Goal: Transaction & Acquisition: Obtain resource

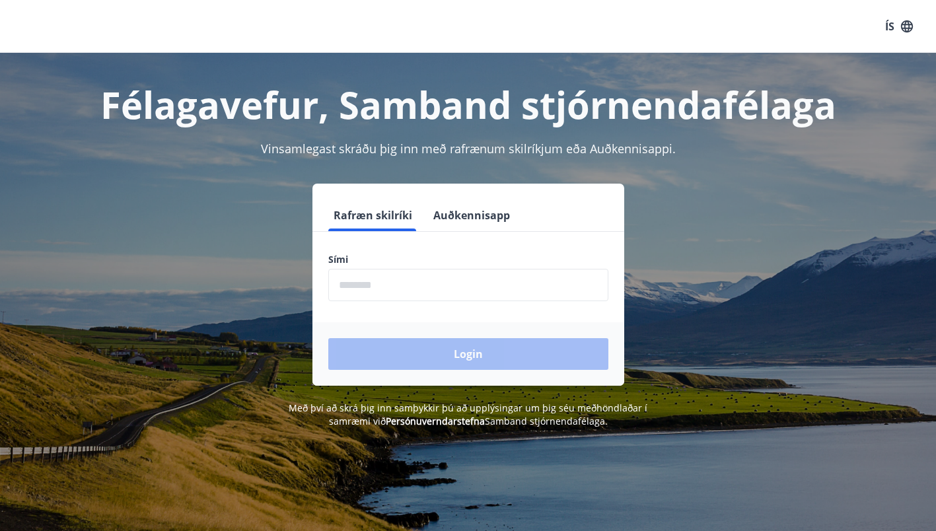
click at [422, 285] on input "phone" at bounding box center [468, 285] width 280 height 32
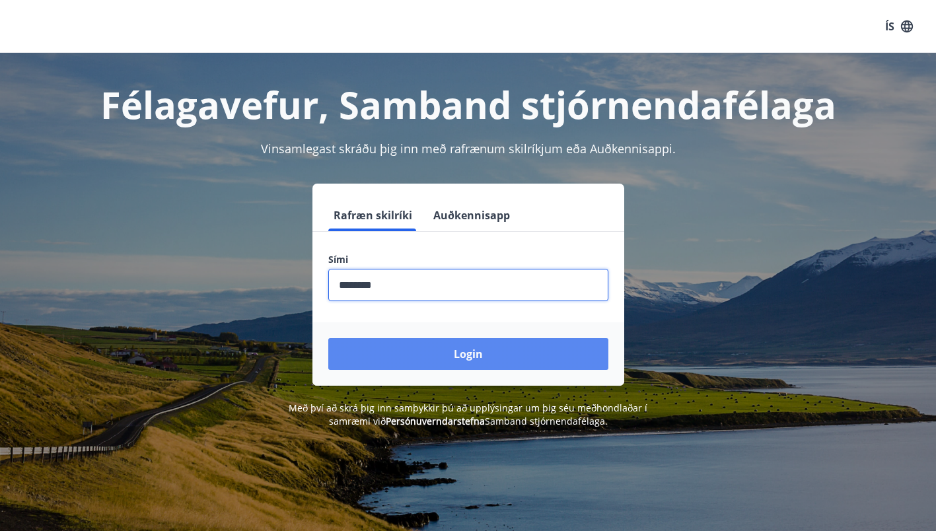
type input "********"
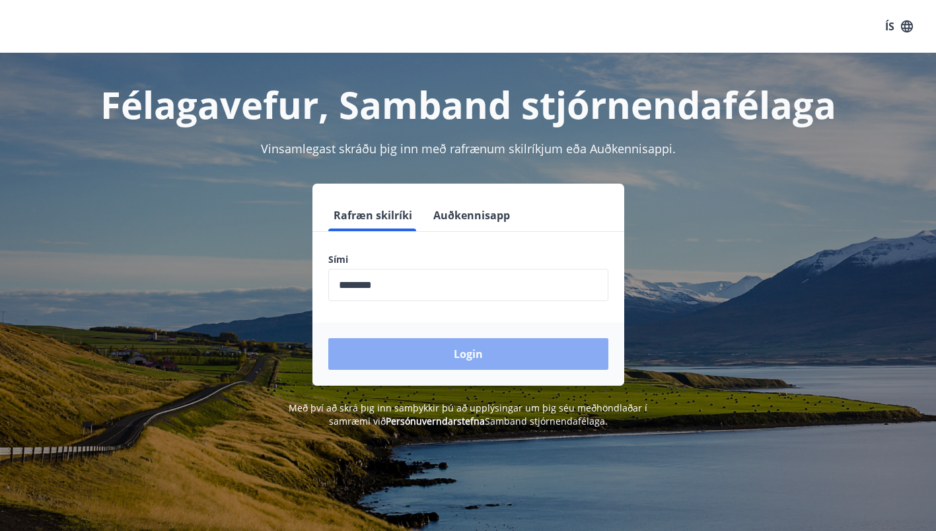
click at [422, 342] on button "Login" at bounding box center [468, 354] width 280 height 32
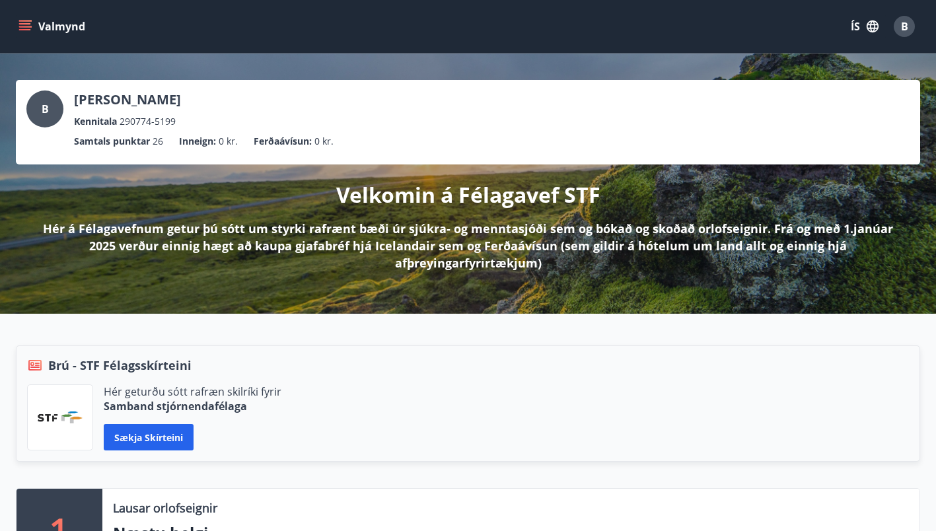
click at [28, 27] on icon "menu" at bounding box center [26, 26] width 15 height 1
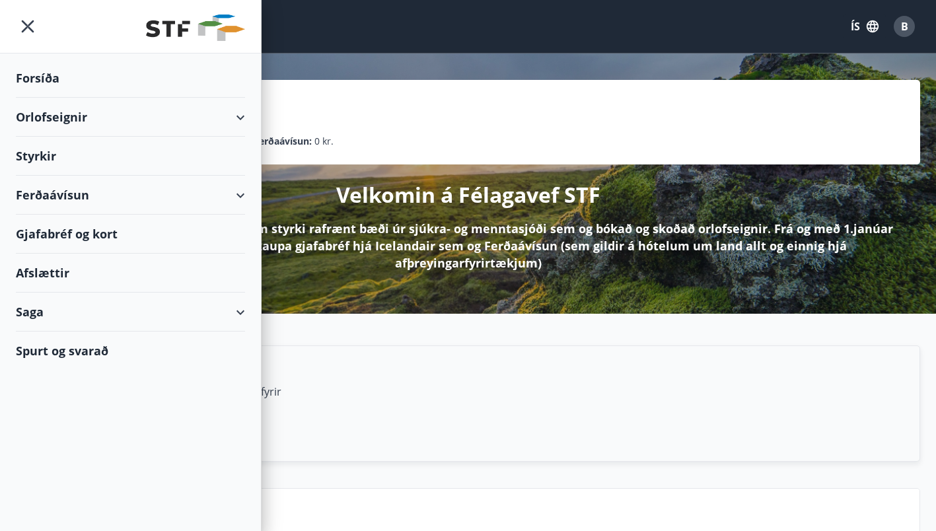
click at [70, 190] on div "Ferðaávísun" at bounding box center [130, 195] width 229 height 39
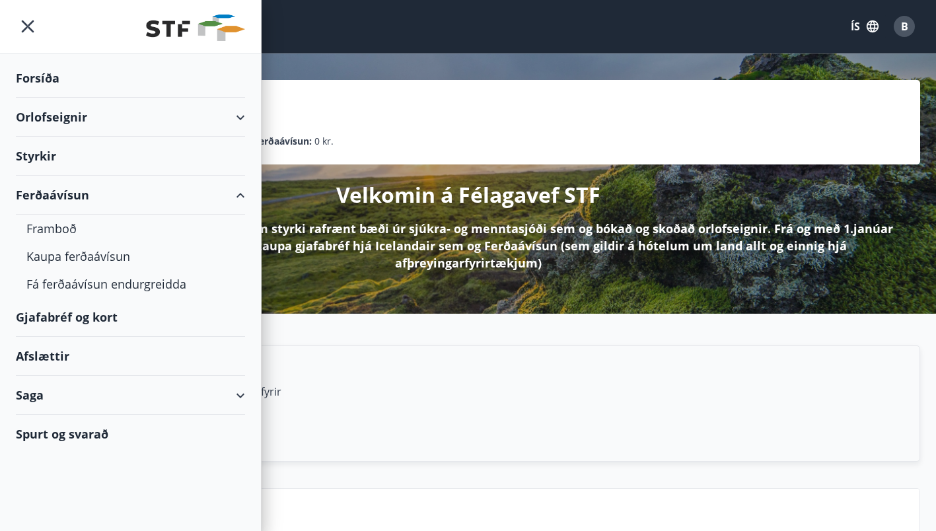
click at [73, 313] on div "Gjafabréf og kort" at bounding box center [130, 317] width 229 height 39
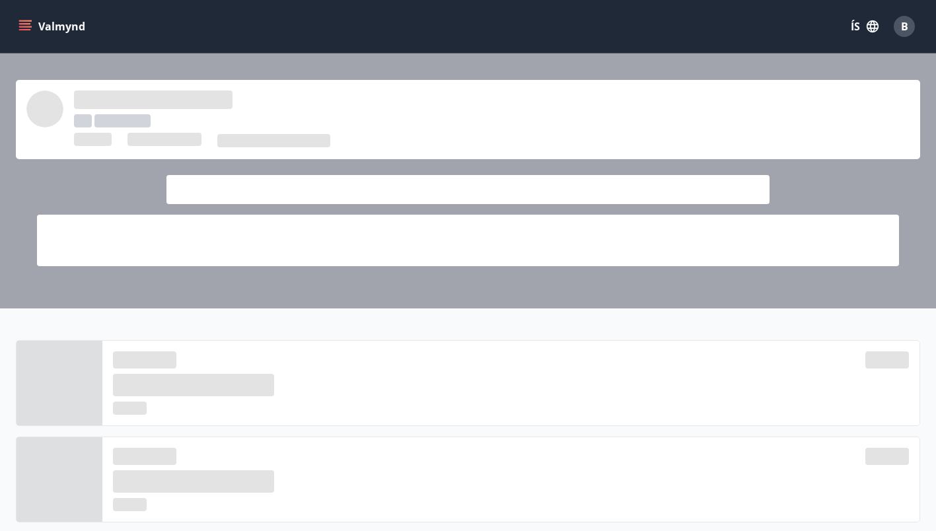
click at [28, 23] on icon "menu" at bounding box center [25, 23] width 12 height 1
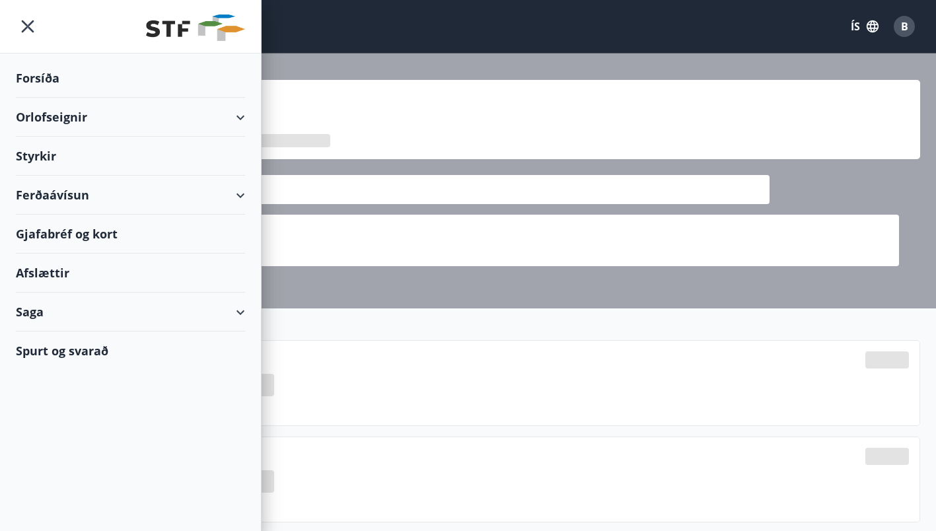
click at [229, 196] on div "Ferðaávísun" at bounding box center [130, 195] width 229 height 39
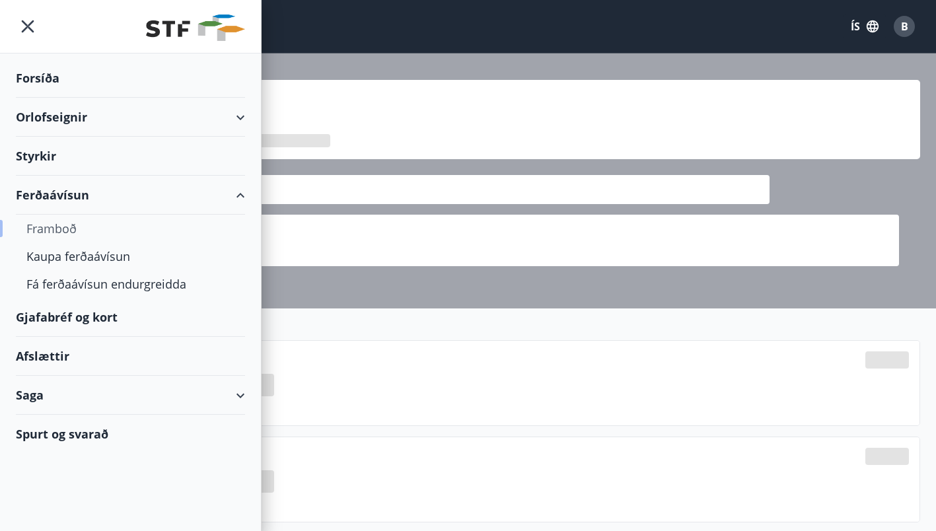
click at [40, 228] on div "Framboð" at bounding box center [130, 229] width 208 height 28
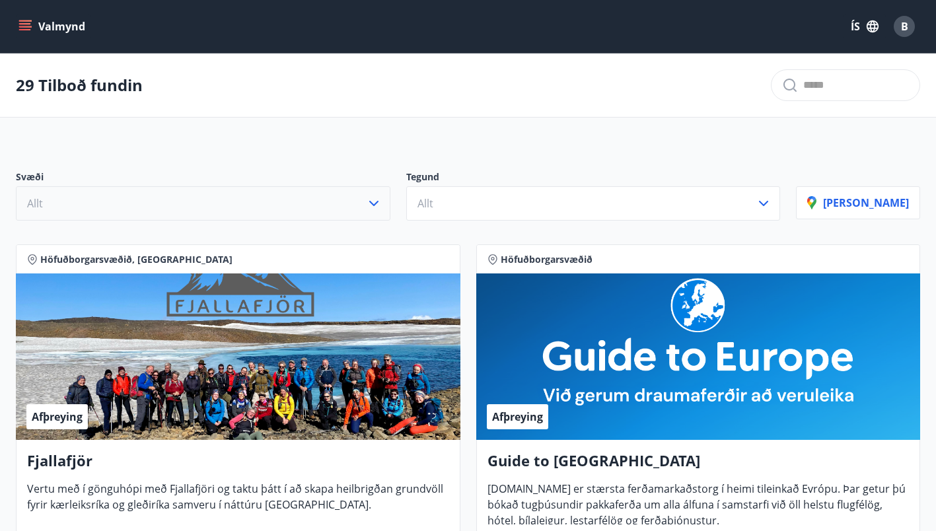
click at [101, 205] on button "Allt" at bounding box center [203, 203] width 375 height 34
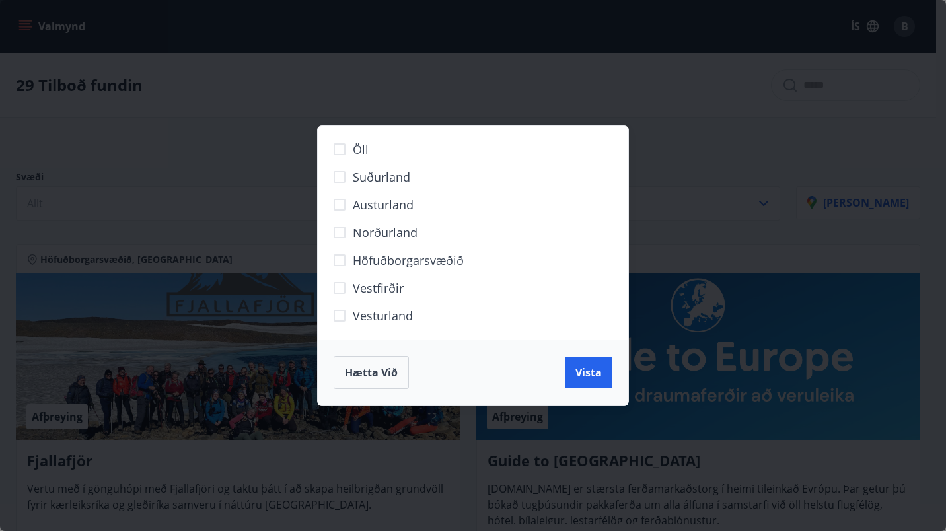
click at [369, 168] on span "Suðurland" at bounding box center [381, 176] width 57 height 17
click at [587, 362] on button "Vista" at bounding box center [589, 373] width 48 height 32
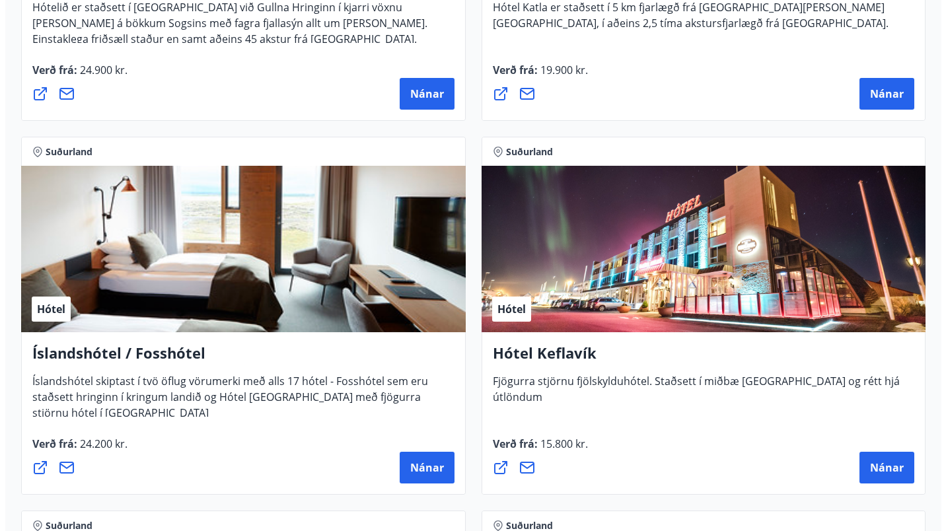
scroll to position [925, 0]
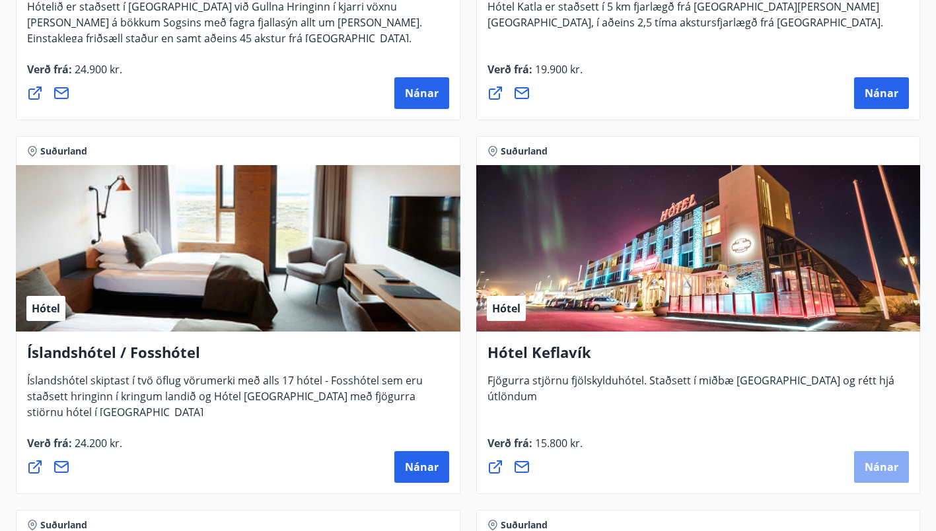
click at [885, 466] on span "Nánar" at bounding box center [882, 467] width 34 height 15
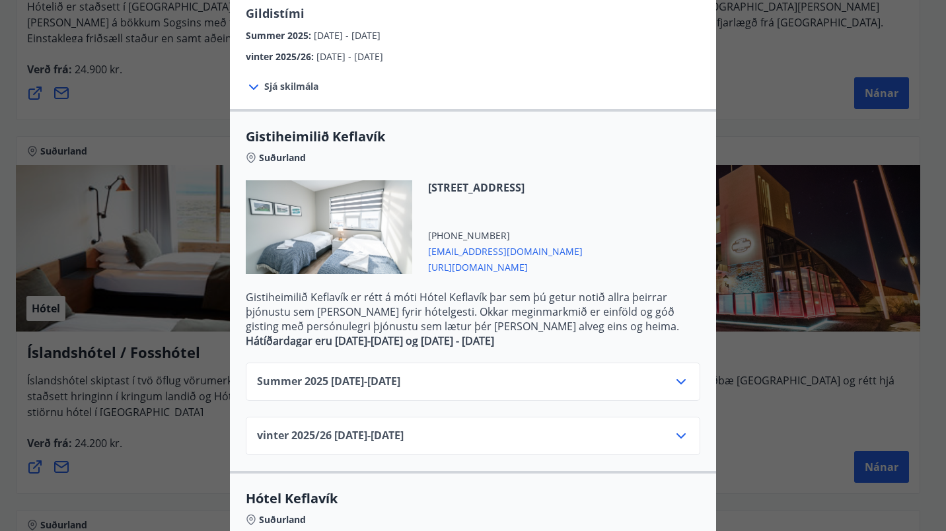
scroll to position [198, 0]
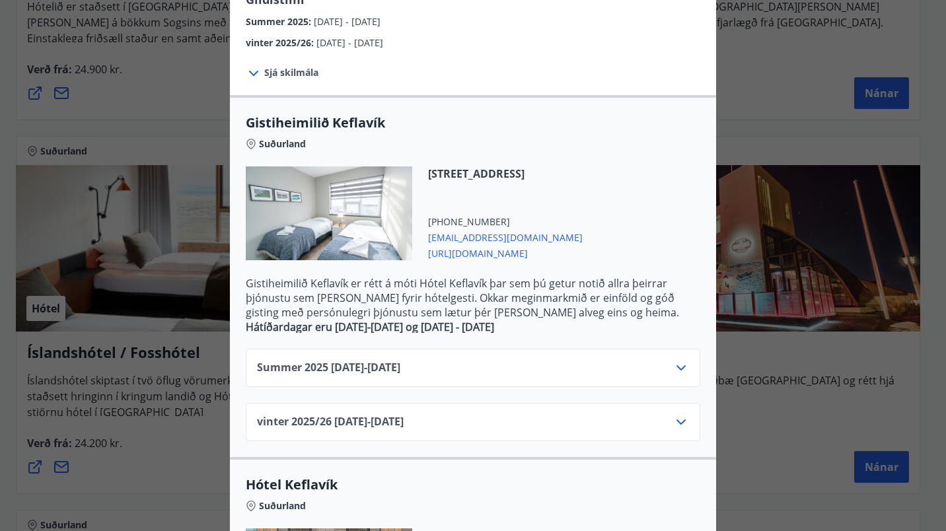
click at [673, 360] on icon at bounding box center [681, 368] width 16 height 16
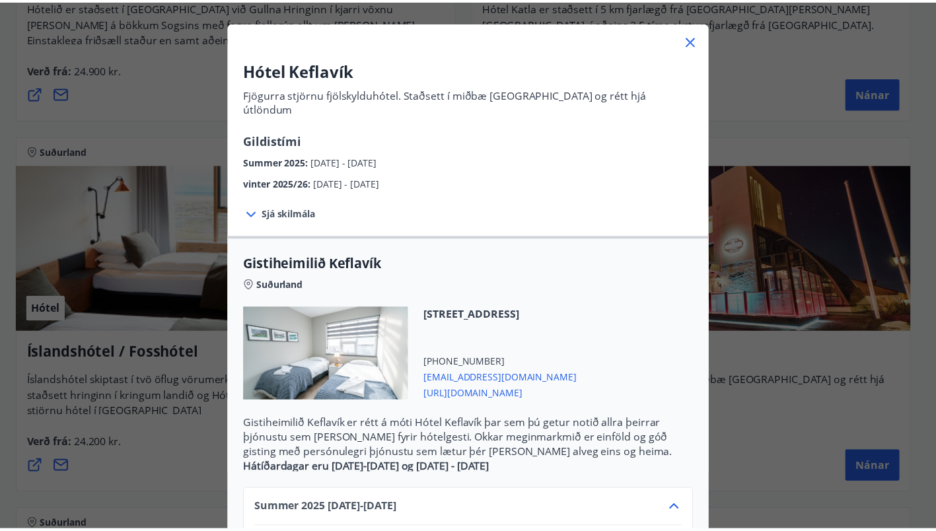
scroll to position [0, 0]
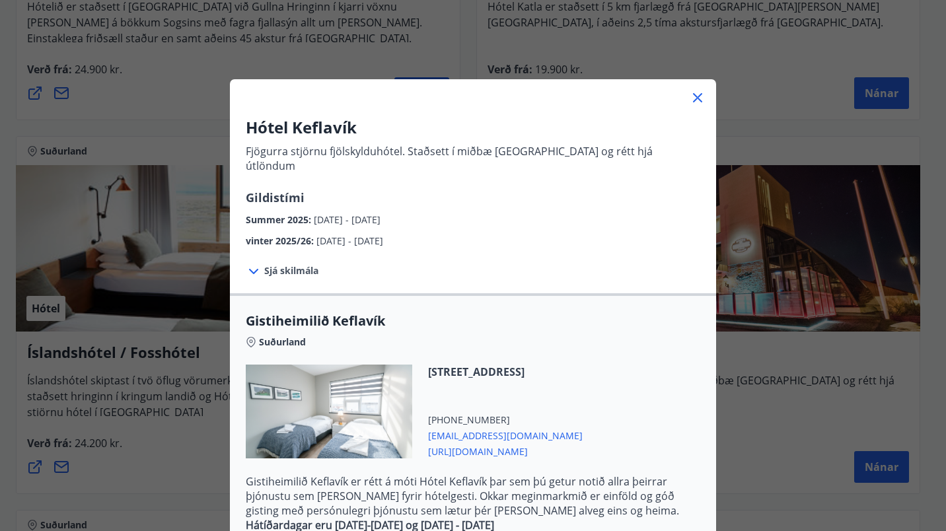
click at [695, 96] on icon at bounding box center [697, 97] width 9 height 9
